Goal: Task Accomplishment & Management: Use online tool/utility

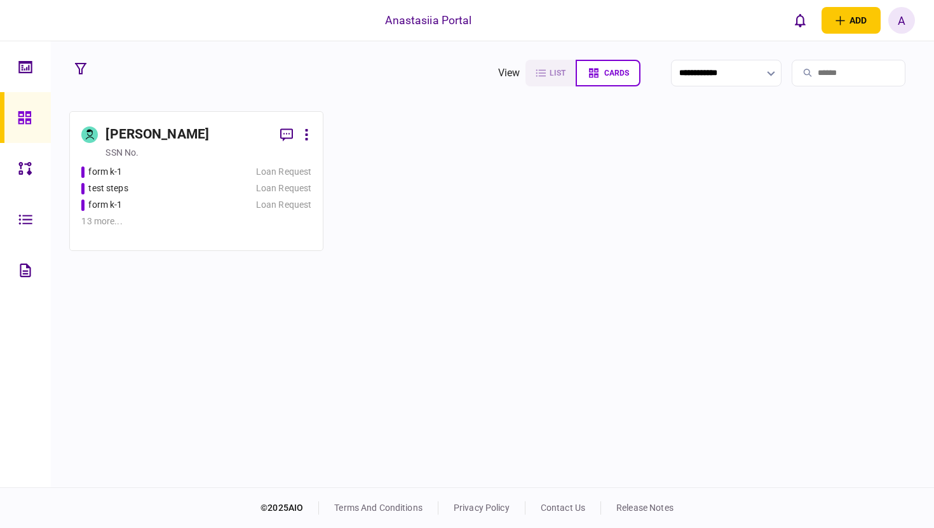
click at [217, 193] on div "test steps" at bounding box center [158, 188] width 154 height 13
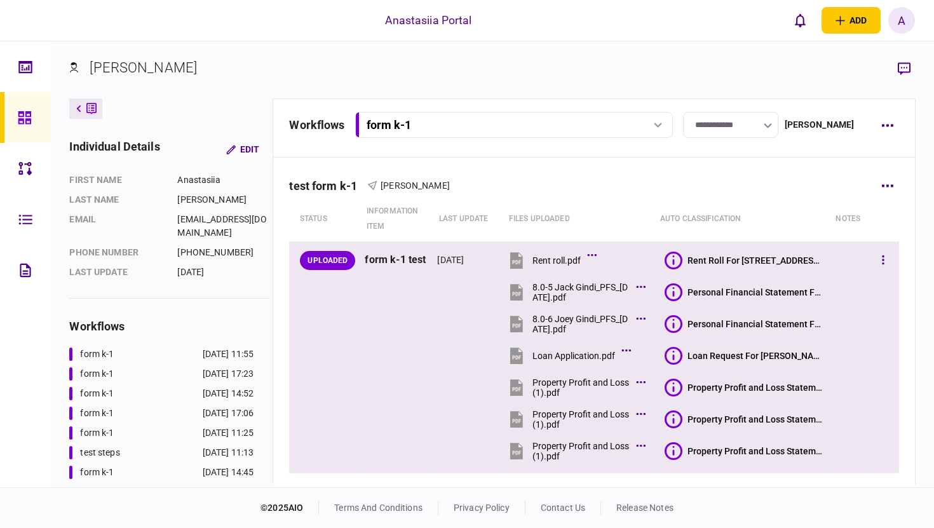
click at [877, 248] on div at bounding box center [883, 260] width 23 height 29
click at [881, 262] on button "button" at bounding box center [883, 260] width 23 height 23
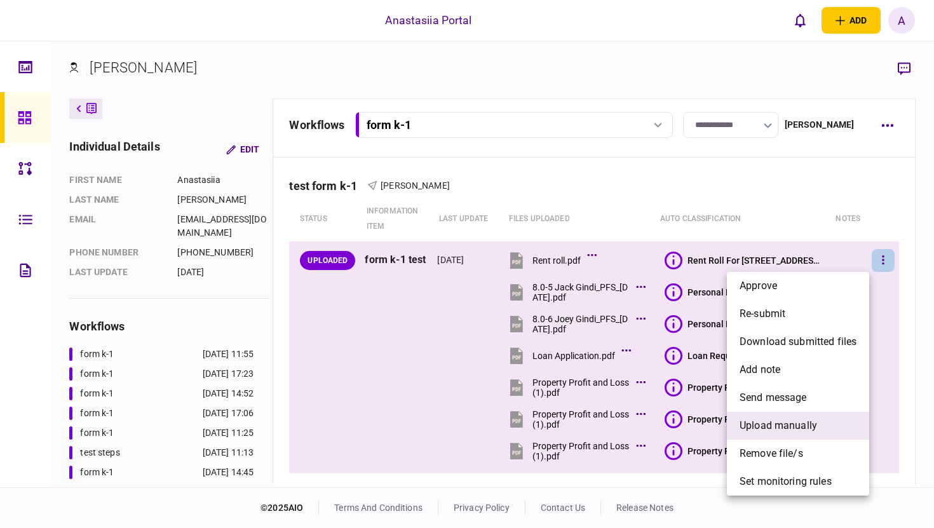
click at [755, 435] on li "upload manually" at bounding box center [798, 426] width 142 height 28
